Goal: Task Accomplishment & Management: Manage account settings

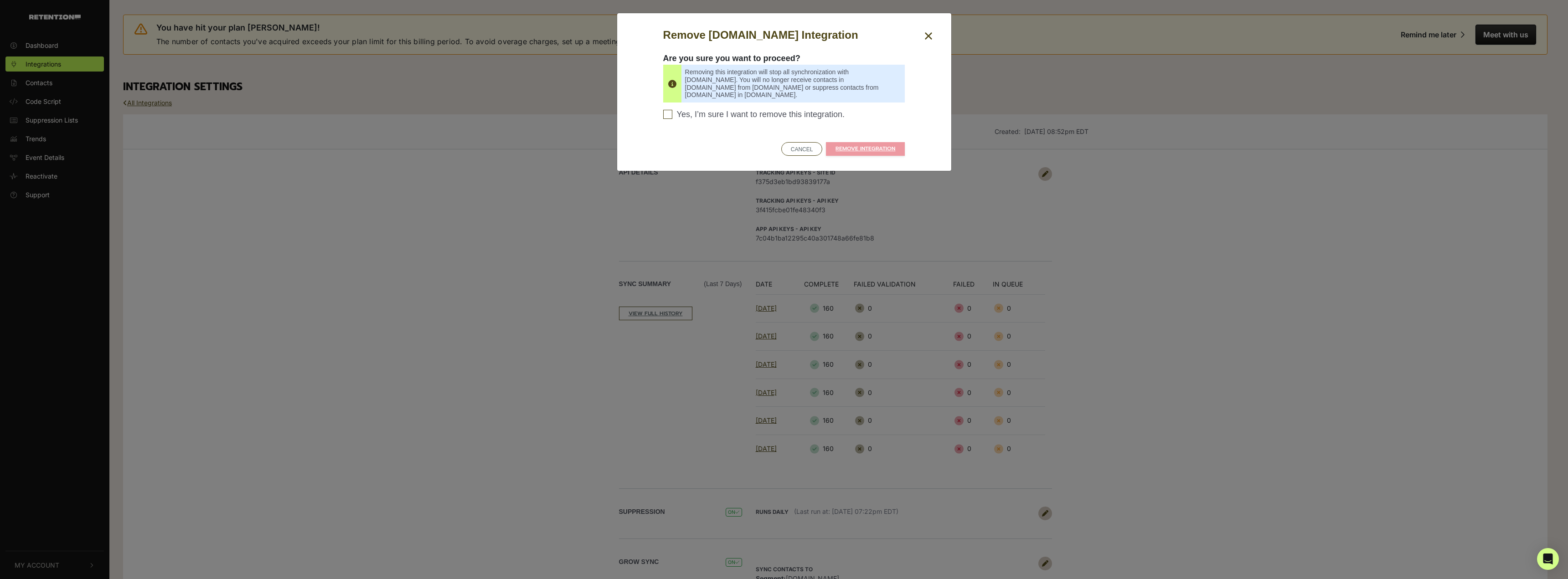
click at [687, 115] on label "Yes, I’m sure I want to remove this integration. Please confirm to continue" at bounding box center [784, 116] width 242 height 14
click at [672, 115] on input "Yes, I’m sure I want to remove this integration. Please confirm to continue" at bounding box center [667, 113] width 9 height 9
checkbox input "true"
click at [851, 133] on div "Remove Customer.io Integration Are you sure you want to proceed? Removing this …" at bounding box center [784, 92] width 256 height 130
click at [855, 142] on link "REMOVE INTEGRATION" at bounding box center [865, 149] width 79 height 14
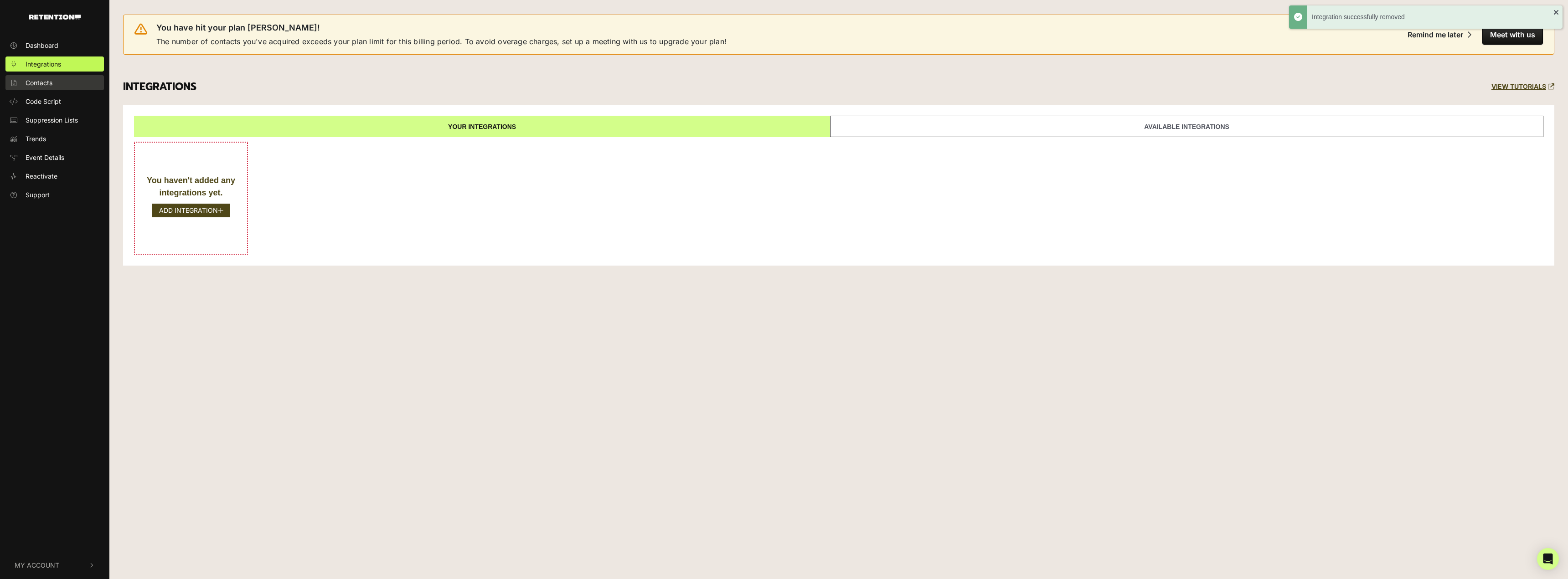
click at [34, 84] on span "Contacts" at bounding box center [39, 83] width 27 height 10
